Goal: Navigation & Orientation: Go to known website

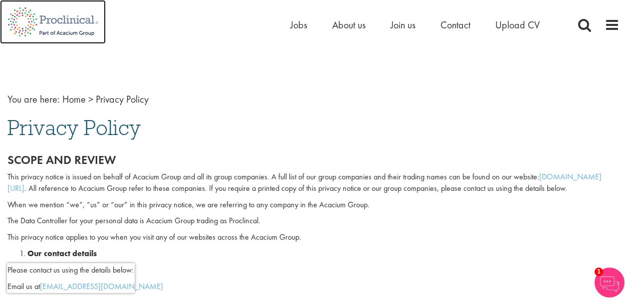
click at [54, 21] on img at bounding box center [53, 22] width 106 height 44
